Goal: Information Seeking & Learning: Learn about a topic

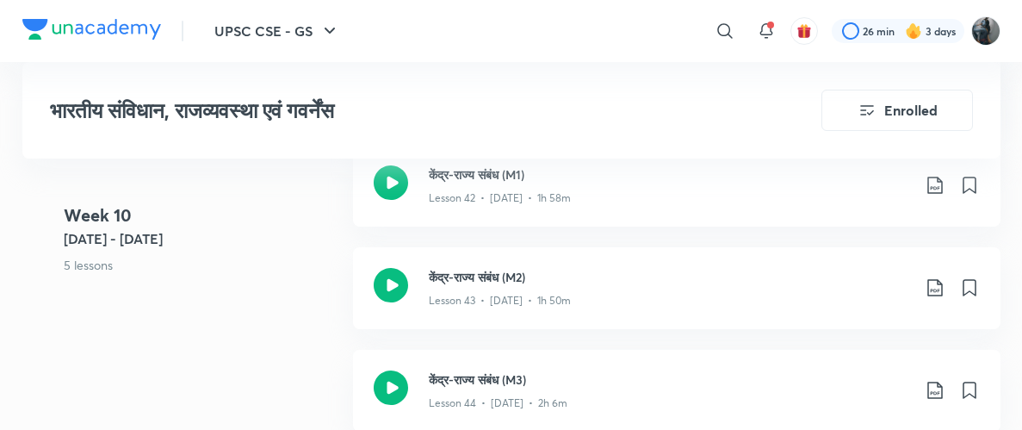
scroll to position [6287, 0]
